Goal: Task Accomplishment & Management: Manage account settings

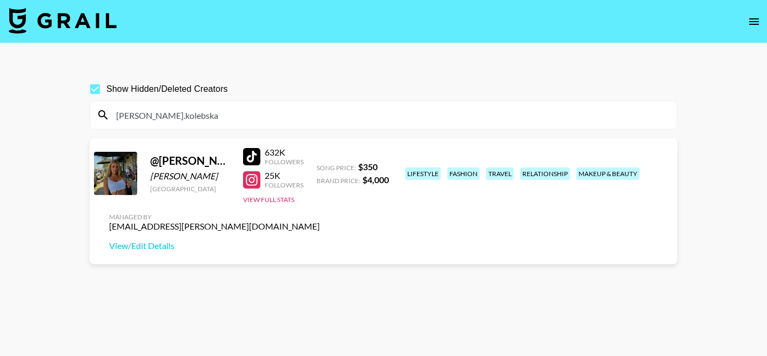
click at [328, 204] on div "Managed By dajana.perrella@grail-talent.com View/Edit Details" at bounding box center [214, 232] width 228 height 56
click at [320, 240] on link "View/Edit Details" at bounding box center [214, 245] width 211 height 11
click at [170, 112] on input "[PERSON_NAME].kolebska" at bounding box center [390, 114] width 561 height 17
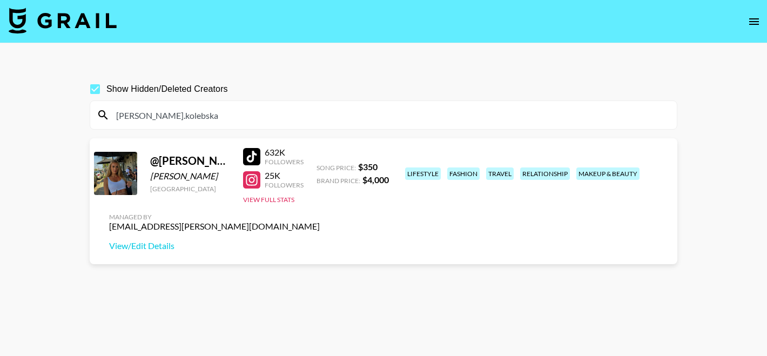
click at [170, 112] on input "[PERSON_NAME].kolebska" at bounding box center [390, 114] width 561 height 17
paste input "toothlessteddie"
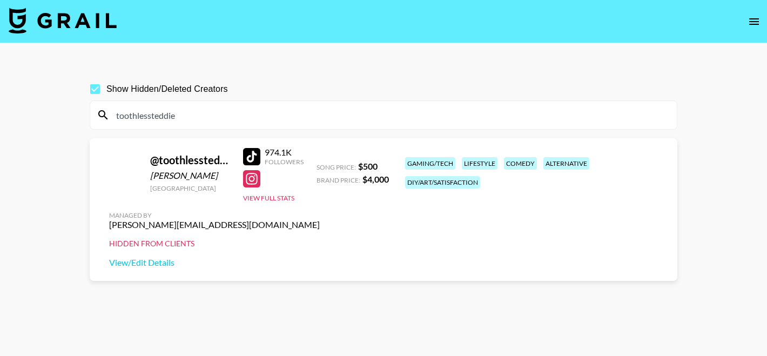
type input "toothlessteddie"
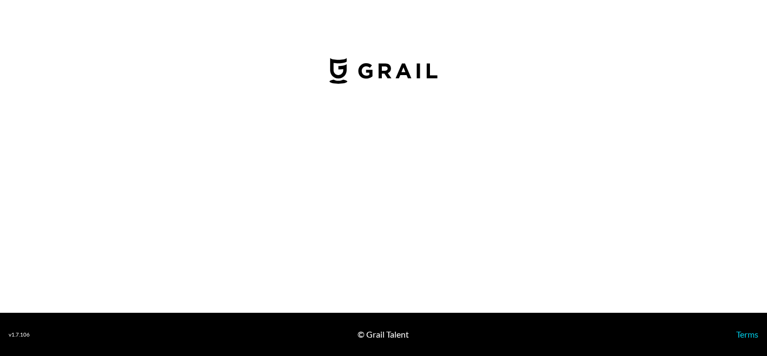
select select "USD"
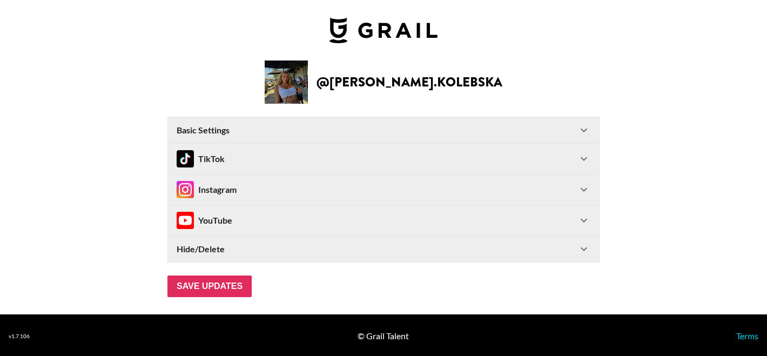
click at [318, 130] on div "Basic Settings" at bounding box center [377, 130] width 401 height 11
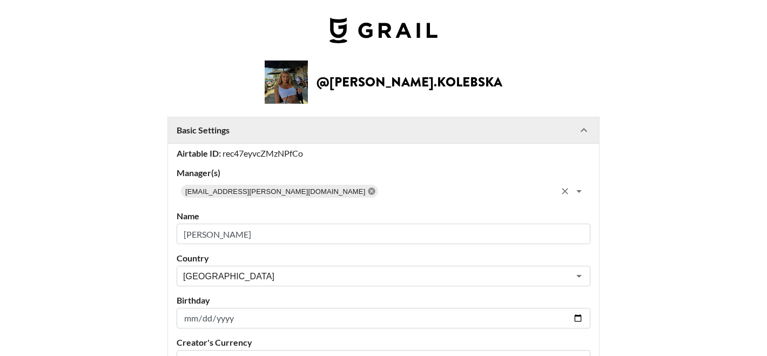
click at [368, 190] on icon at bounding box center [371, 190] width 7 height 7
click at [295, 190] on input "text" at bounding box center [374, 191] width 389 height 15
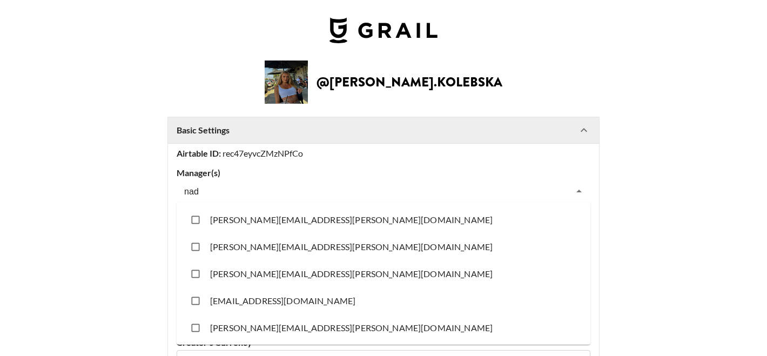
type input "nadi"
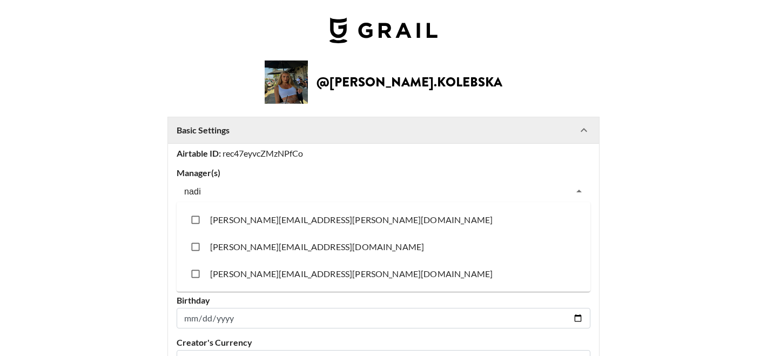
click at [265, 268] on li "[PERSON_NAME][EMAIL_ADDRESS][PERSON_NAME][DOMAIN_NAME]" at bounding box center [384, 273] width 414 height 27
checkbox input "true"
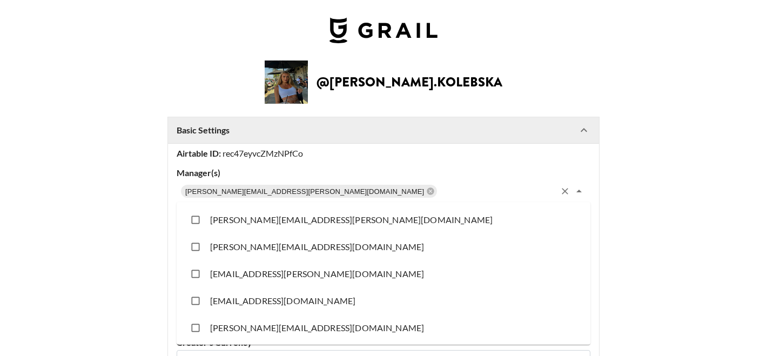
scroll to position [7775, 0]
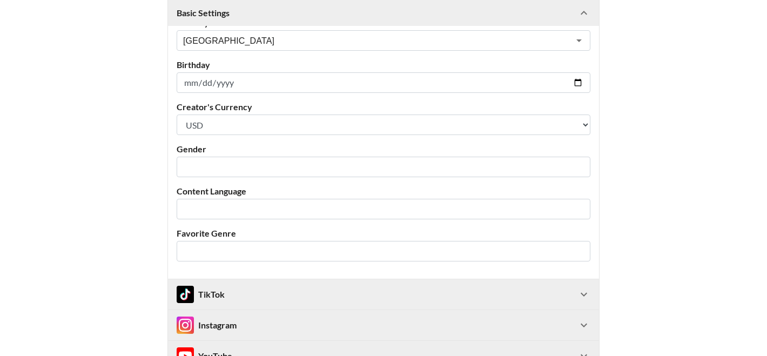
scroll to position [373, 0]
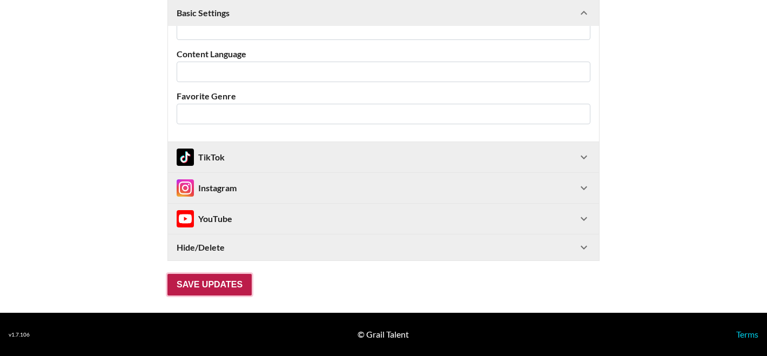
click at [186, 295] on input "Save Updates" at bounding box center [209, 285] width 84 height 22
click at [187, 290] on form "Basic Settings Airtable ID: rec47eyvcZMzNPfCo Manager(s) [PERSON_NAME][EMAIL_AD…" at bounding box center [383, 20] width 432 height 552
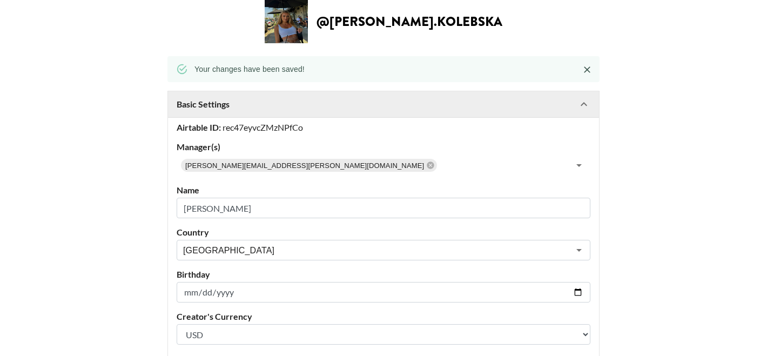
click at [187, 290] on input "[DATE]" at bounding box center [384, 292] width 414 height 21
